Goal: Navigation & Orientation: Find specific page/section

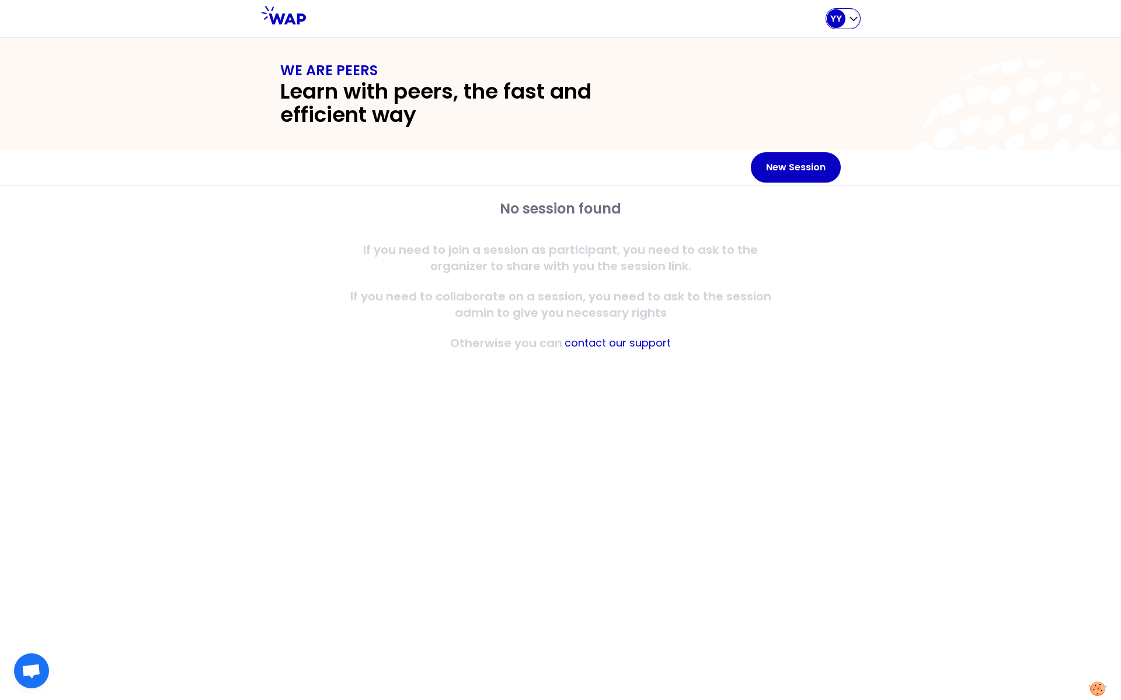
click at [853, 16] on icon "button" at bounding box center [854, 19] width 12 height 12
click at [821, 78] on span "My profile" at bounding box center [813, 79] width 51 height 16
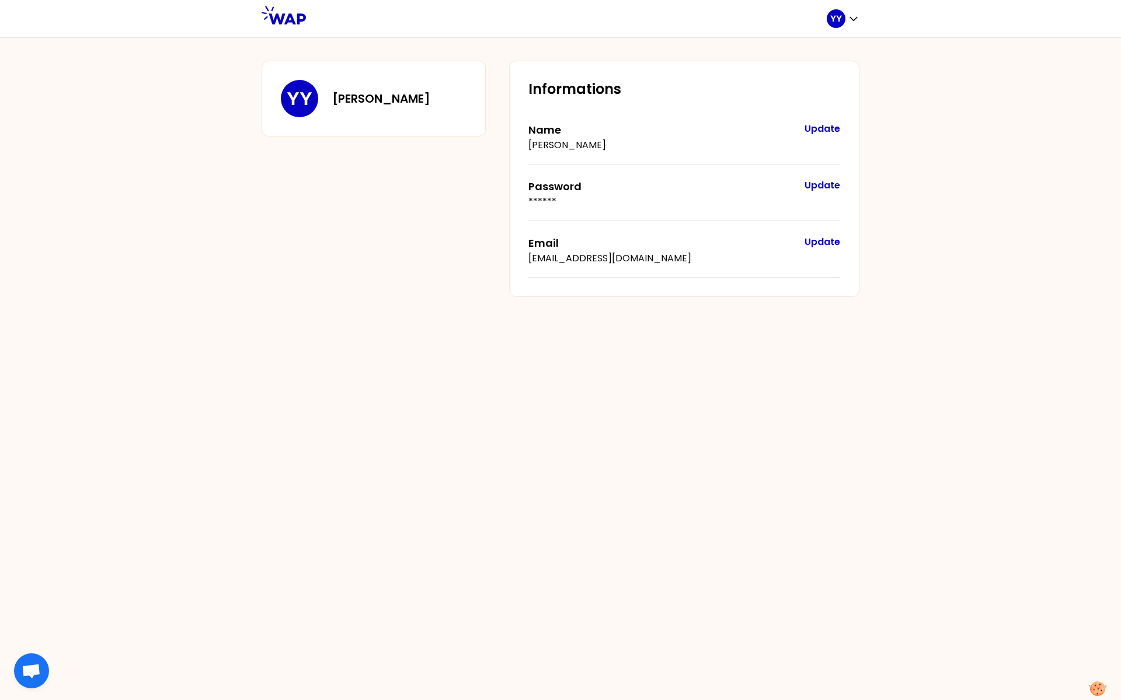
click at [958, 116] on div "[PERSON_NAME] Informations Name [PERSON_NAME] Update Password ****** Update Ema…" at bounding box center [560, 368] width 1121 height 663
click at [852, 14] on icon "button" at bounding box center [854, 19] width 12 height 12
click at [828, 47] on span "Home page" at bounding box center [818, 48] width 61 height 16
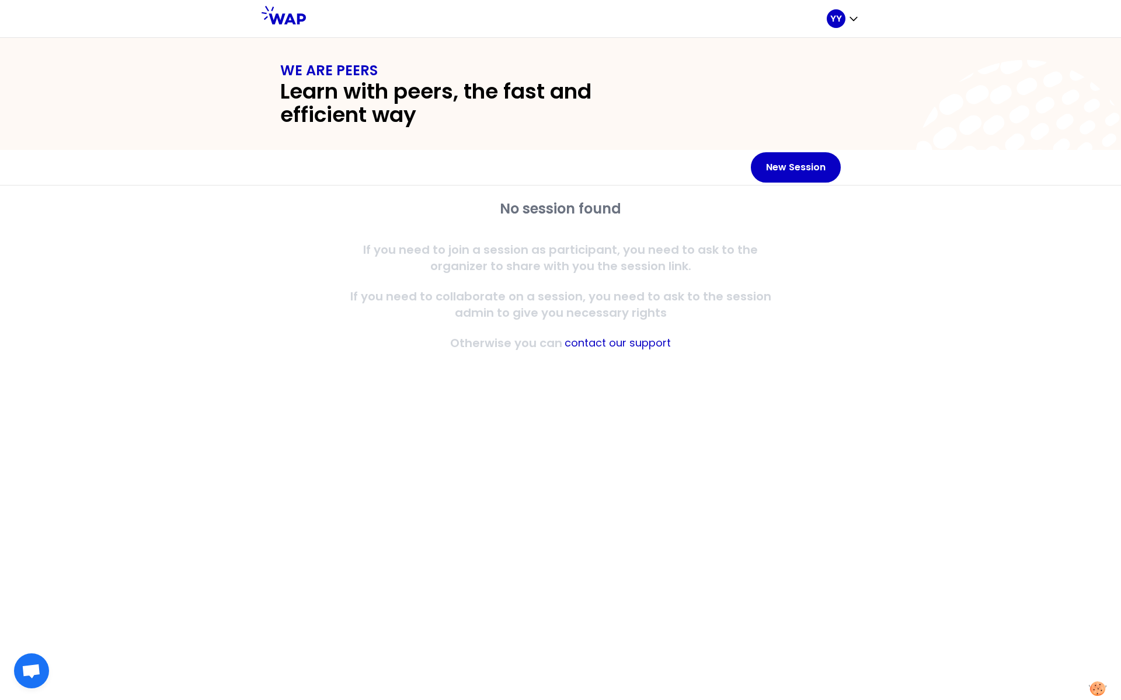
click at [289, 19] on icon at bounding box center [283, 15] width 44 height 19
click at [853, 22] on icon "button" at bounding box center [854, 19] width 12 height 12
click at [827, 46] on span "Home page" at bounding box center [818, 48] width 61 height 16
